Goal: Information Seeking & Learning: Learn about a topic

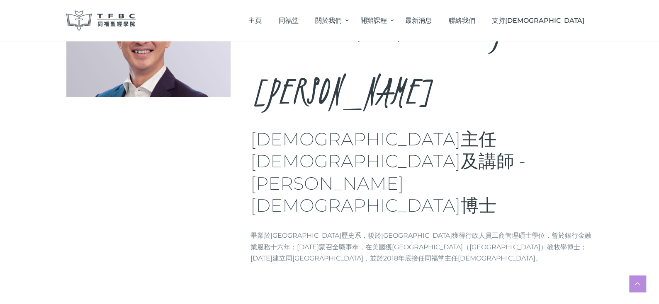
scroll to position [165, 0]
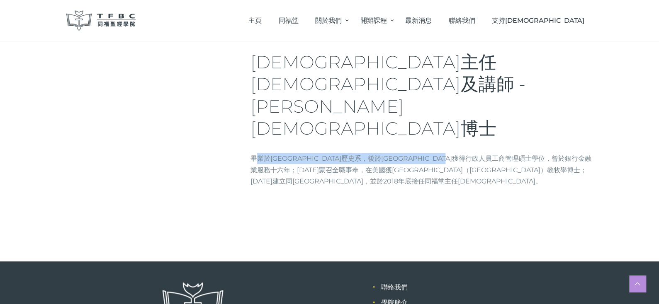
drag, startPoint x: 257, startPoint y: 90, endPoint x: 522, endPoint y: 97, distance: 265.0
click at [522, 153] on p "畢業於[GEOGRAPHIC_DATA]歷史系，後於[GEOGRAPHIC_DATA]獲得行政人員工商管理碩士學位，曾於銀行金融業服務十六年；[DATE]蒙召…" at bounding box center [421, 170] width 342 height 34
click at [522, 153] on p "畢業於香港大學歷史系，後於香港中文大學獲得行政人員工商管理碩士學位，曾於銀行金融業服務十六年；2003年蒙召全職事奉，在美國獲福樂神學院（Fuller The…" at bounding box center [421, 170] width 342 height 34
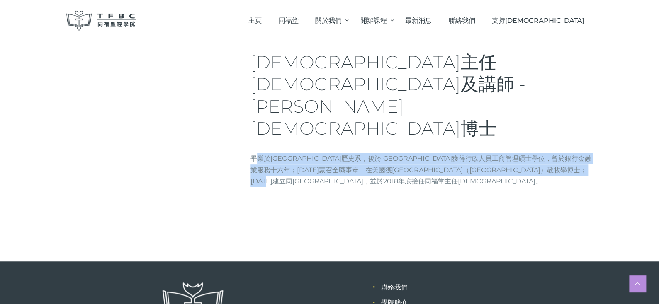
drag, startPoint x: 542, startPoint y: 111, endPoint x: 258, endPoint y: 93, distance: 284.5
click at [258, 153] on p "畢業於香港大學歷史系，後於香港中文大學獲得行政人員工商管理碩士學位，曾於銀行金融業服務十六年；2003年蒙召全職事奉，在美國獲福樂神學院（Fuller The…" at bounding box center [421, 170] width 342 height 34
drag, startPoint x: 252, startPoint y: 93, endPoint x: 347, endPoint y: 118, distance: 99.0
click at [345, 153] on p "畢業於香港大學歷史系，後於香港中文大學獲得行政人員工商管理碩士學位，曾於銀行金融業服務十六年；2003年蒙召全職事奉，在美國獲福樂神學院（Fuller The…" at bounding box center [421, 170] width 342 height 34
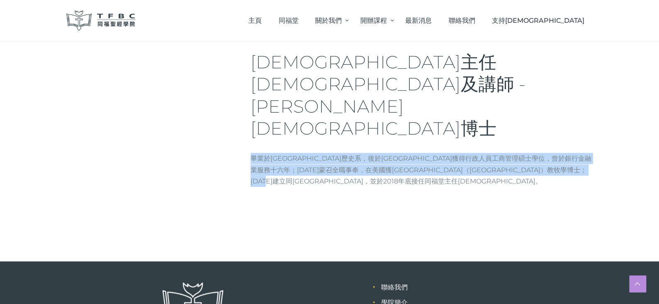
click at [354, 153] on p "畢業於香港大學歷史系，後於香港中文大學獲得行政人員工商管理碩士學位，曾於銀行金融業服務十六年；2003年蒙召全職事奉，在美國獲福樂神學院（Fuller The…" at bounding box center [421, 170] width 342 height 34
drag, startPoint x: 358, startPoint y: 114, endPoint x: 243, endPoint y: 94, distance: 117.1
click at [243, 94] on div "Rev. Dr. Tse Yau Sang, Kennedy 同福堂主任牧師及講師 - 謝又生牧師博士 Brief info 畢業於香港大學歷史系，後於香港中…" at bounding box center [329, 54] width 526 height 279
click at [259, 153] on p "畢業於香港大學歷史系，後於香港中文大學獲得行政人員工商管理碩士學位，曾於銀行金融業服務十六年；2003年蒙召全職事奉，在美國獲福樂神學院（Fuller The…" at bounding box center [421, 170] width 342 height 34
drag, startPoint x: 251, startPoint y: 91, endPoint x: 509, endPoint y: 110, distance: 259.4
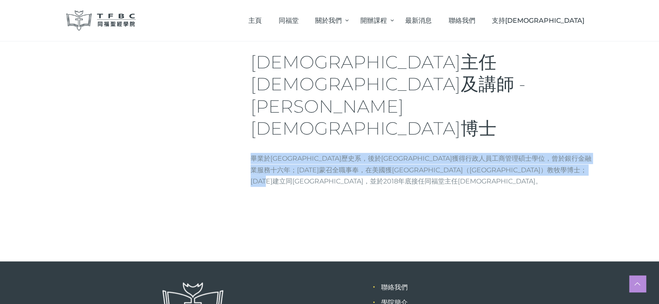
click at [509, 153] on p "畢業於香港大學歷史系，後於香港中文大學獲得行政人員工商管理碩士學位，曾於銀行金融業服務十六年；2003年蒙召全職事奉，在美國獲福樂神學院（Fuller The…" at bounding box center [421, 170] width 342 height 34
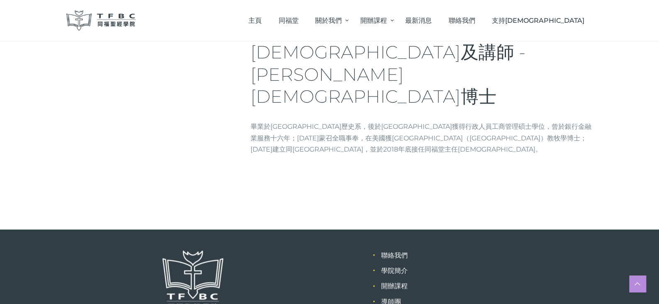
scroll to position [199, 0]
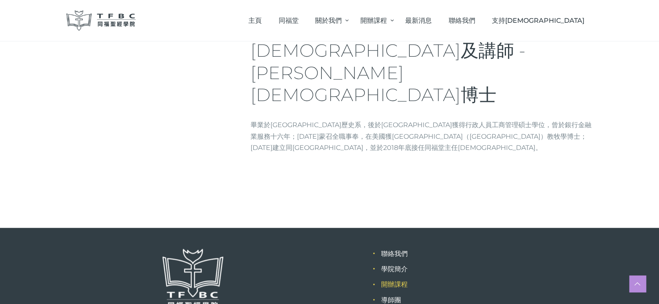
click at [395, 281] on link "開辦課程" at bounding box center [394, 285] width 27 height 8
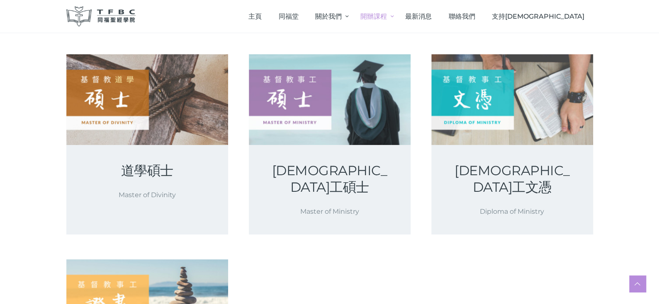
scroll to position [149, 0]
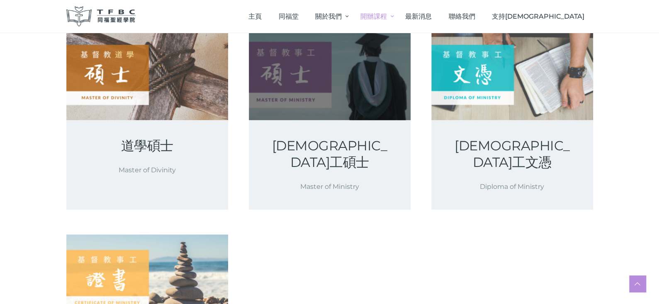
click at [279, 102] on link at bounding box center [330, 74] width 162 height 91
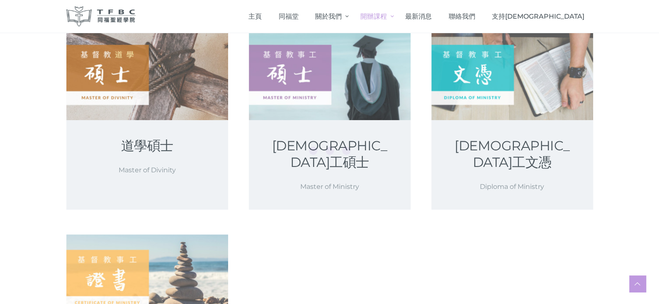
click at [177, 88] on div at bounding box center [329, 152] width 659 height 304
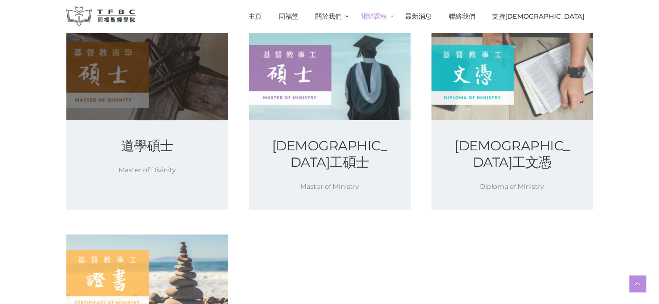
click at [101, 90] on link at bounding box center [147, 74] width 162 height 91
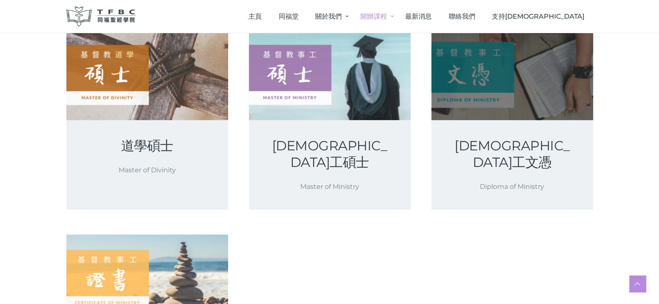
click at [514, 92] on link at bounding box center [512, 74] width 162 height 91
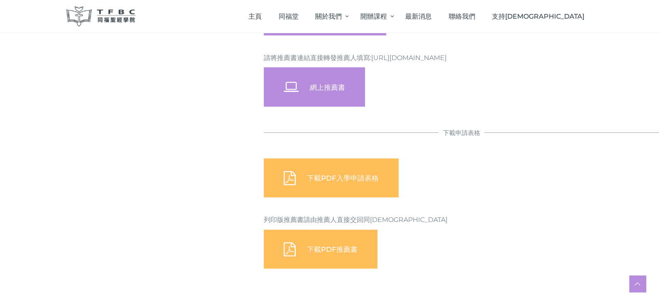
scroll to position [734, 0]
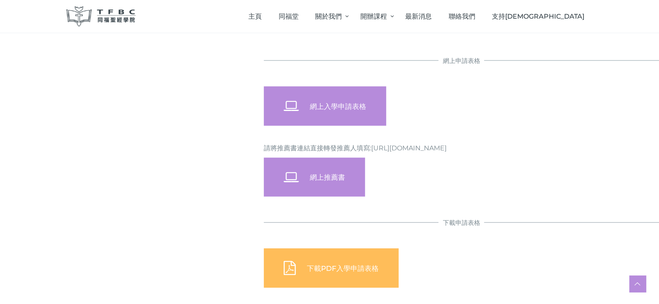
scroll to position [702, 0]
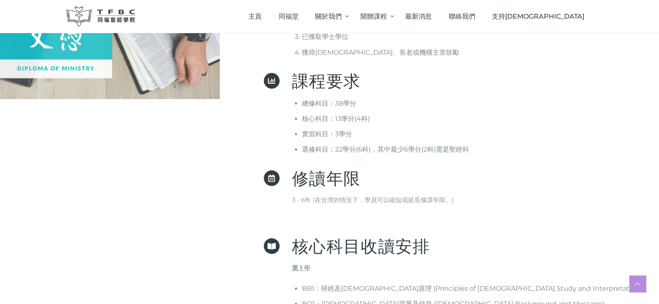
scroll to position [172, 0]
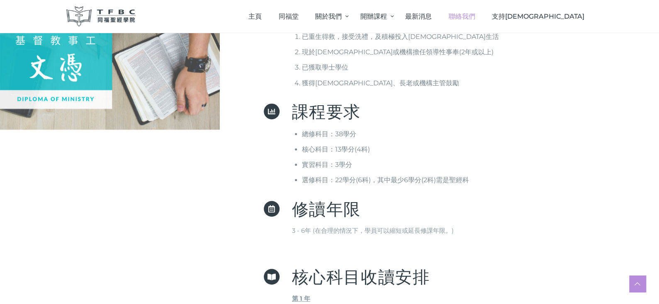
click at [475, 15] on span "聯絡我們" at bounding box center [462, 16] width 27 height 8
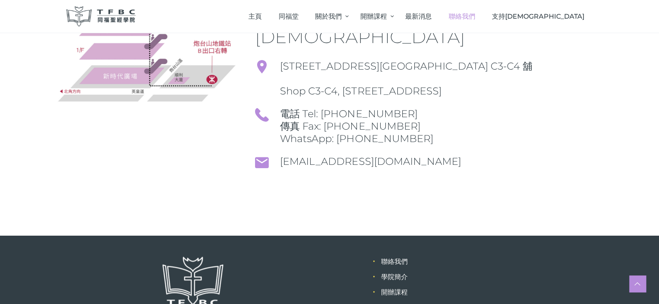
scroll to position [124, 0]
